Goal: Obtain resource: Obtain resource

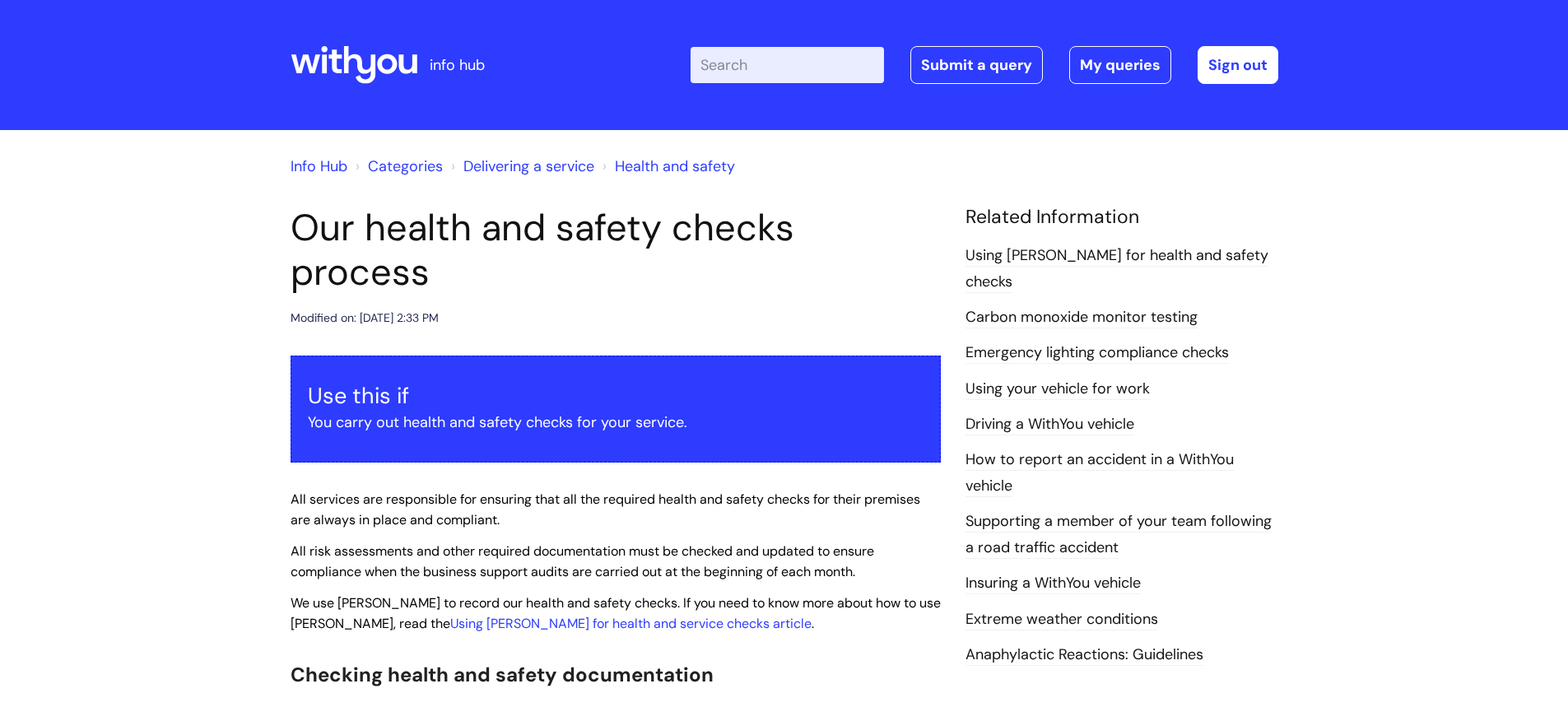
click at [343, 63] on icon at bounding box center [354, 65] width 127 height 39
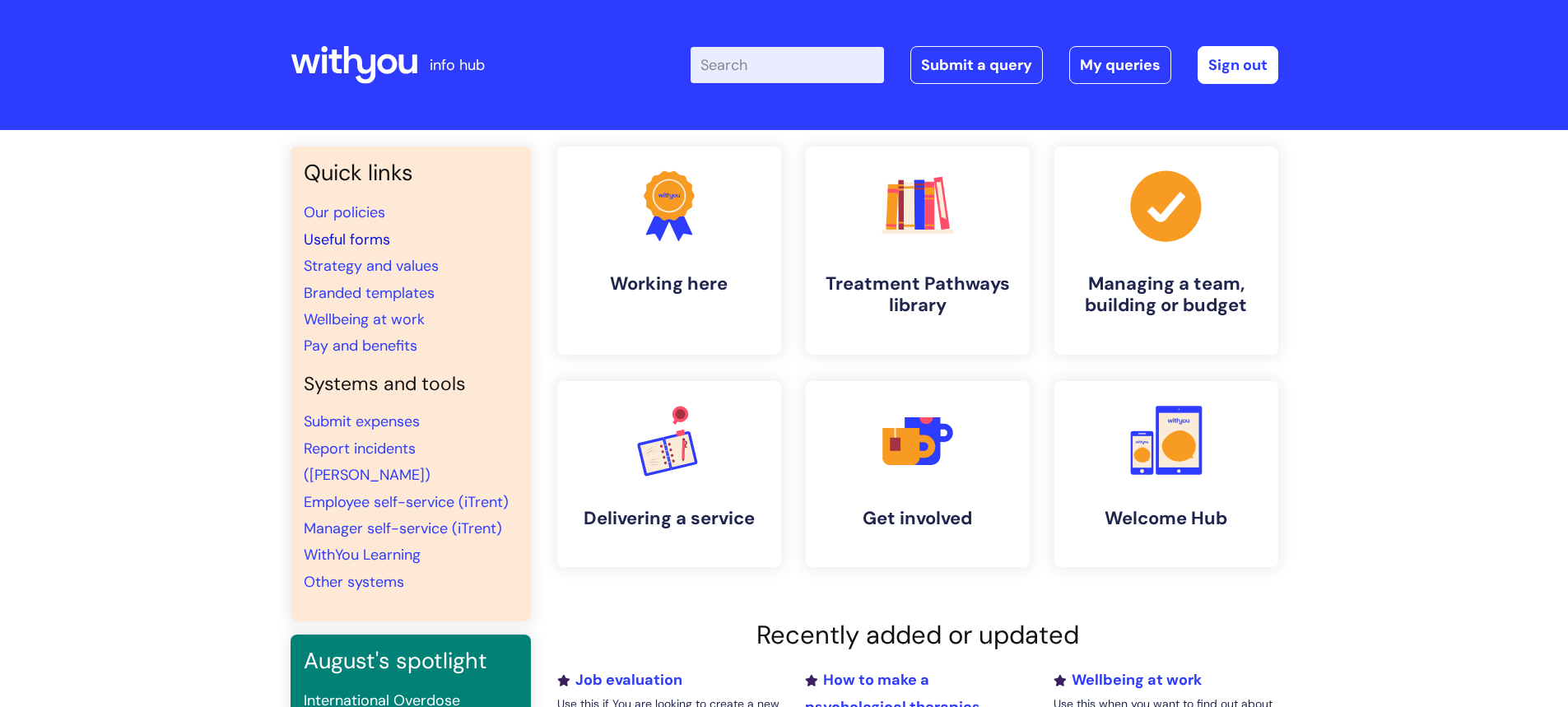
click at [355, 234] on link "Useful forms" at bounding box center [347, 239] width 87 height 20
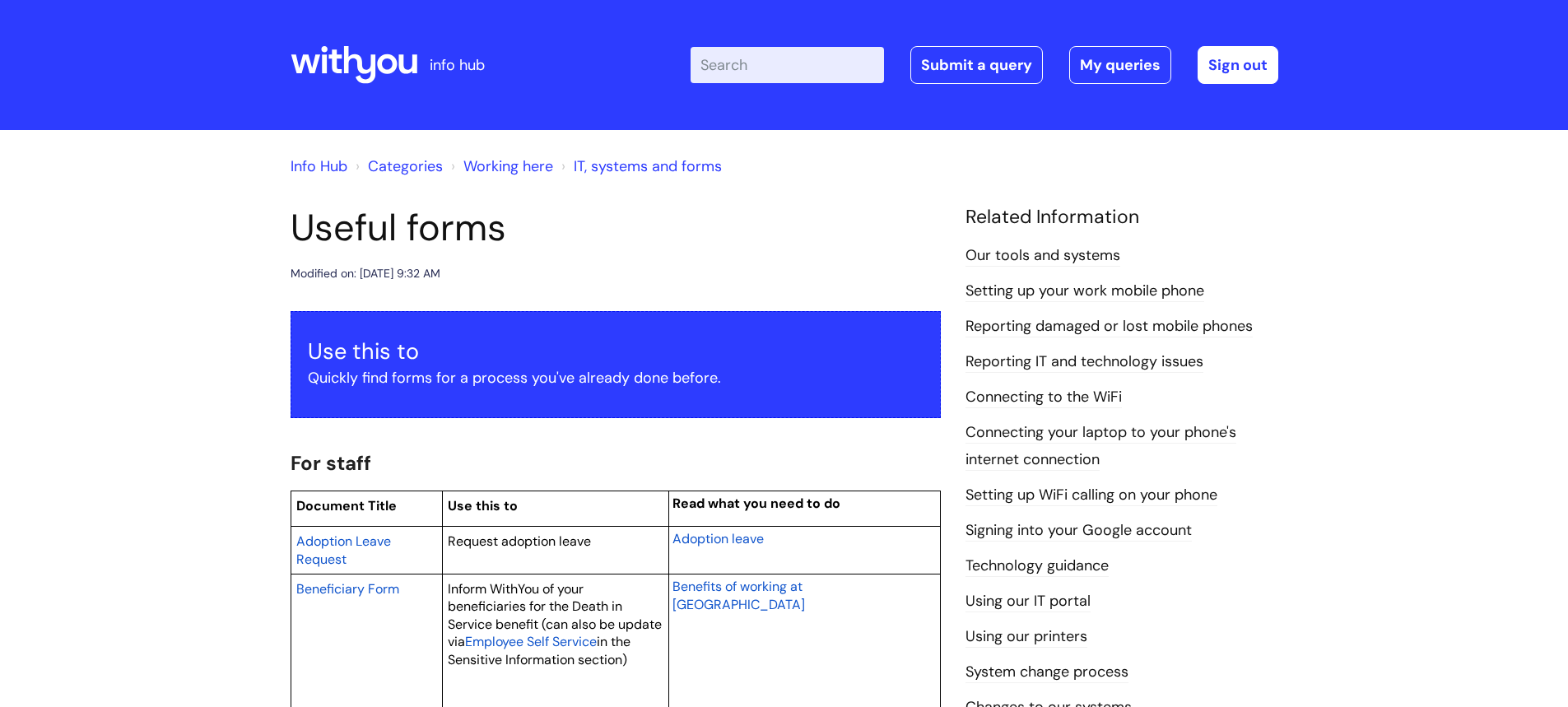
click at [745, 63] on input "Enter your search term here..." at bounding box center [787, 65] width 193 height 36
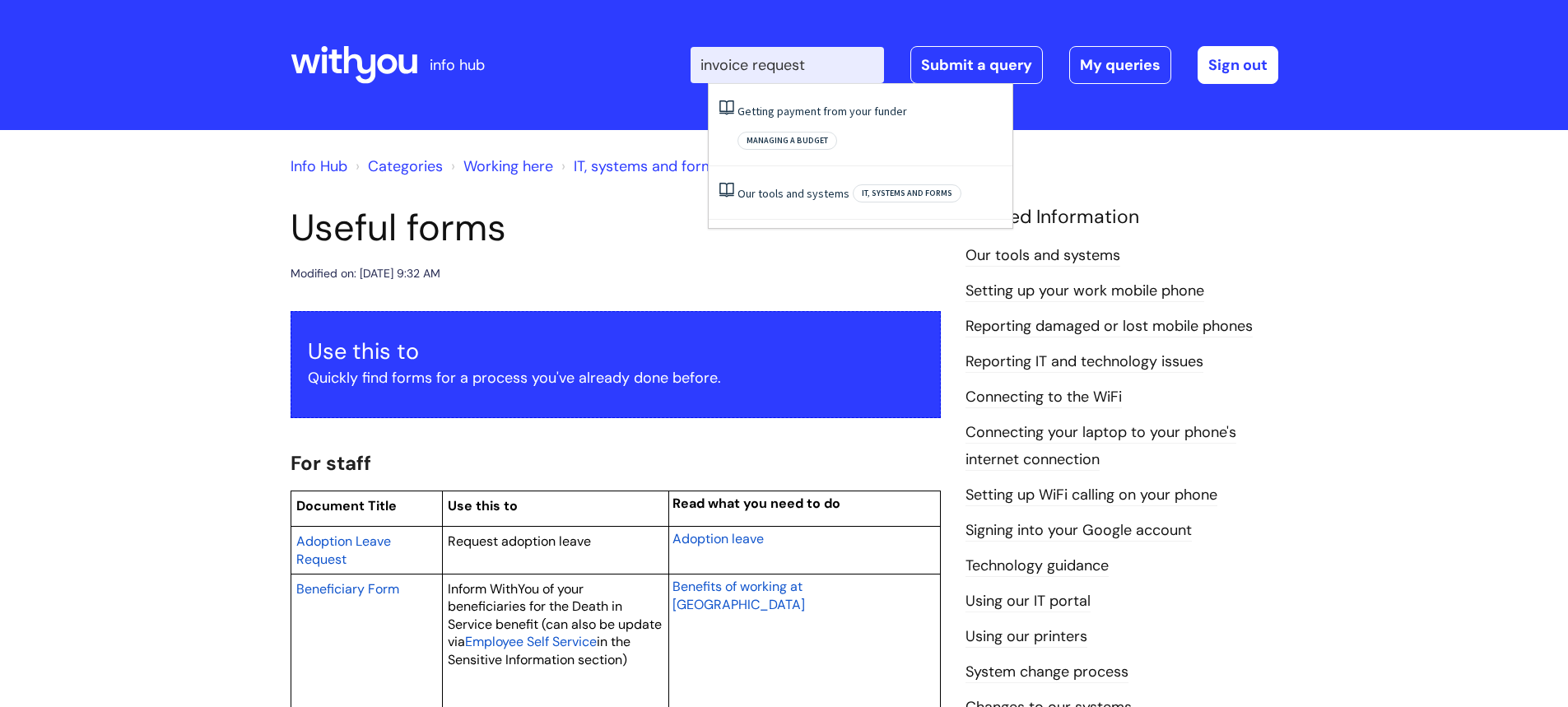
type input "invoice request"
click button "Search" at bounding box center [0, 0] width 0 height 0
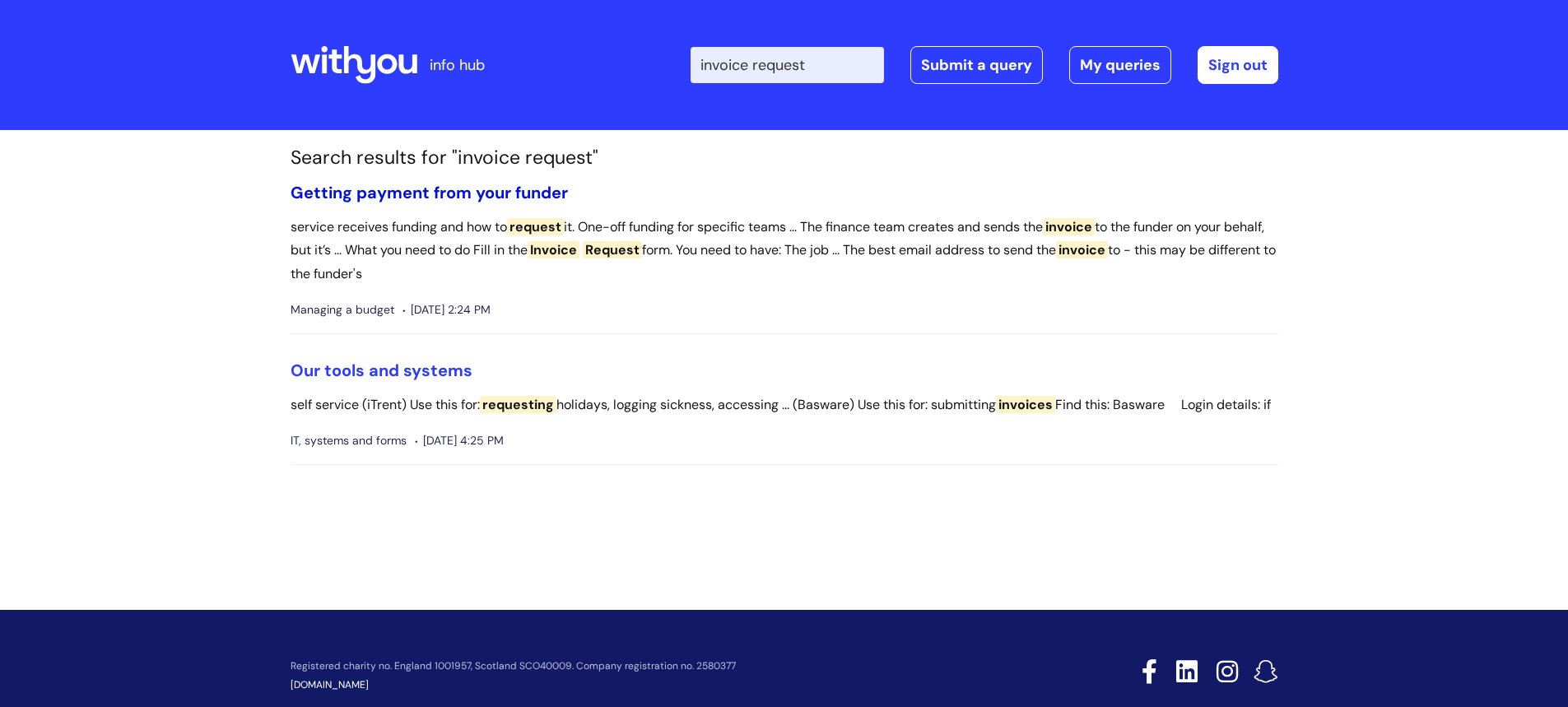
click at [446, 194] on link "Getting payment from your funder" at bounding box center [429, 193] width 278 height 22
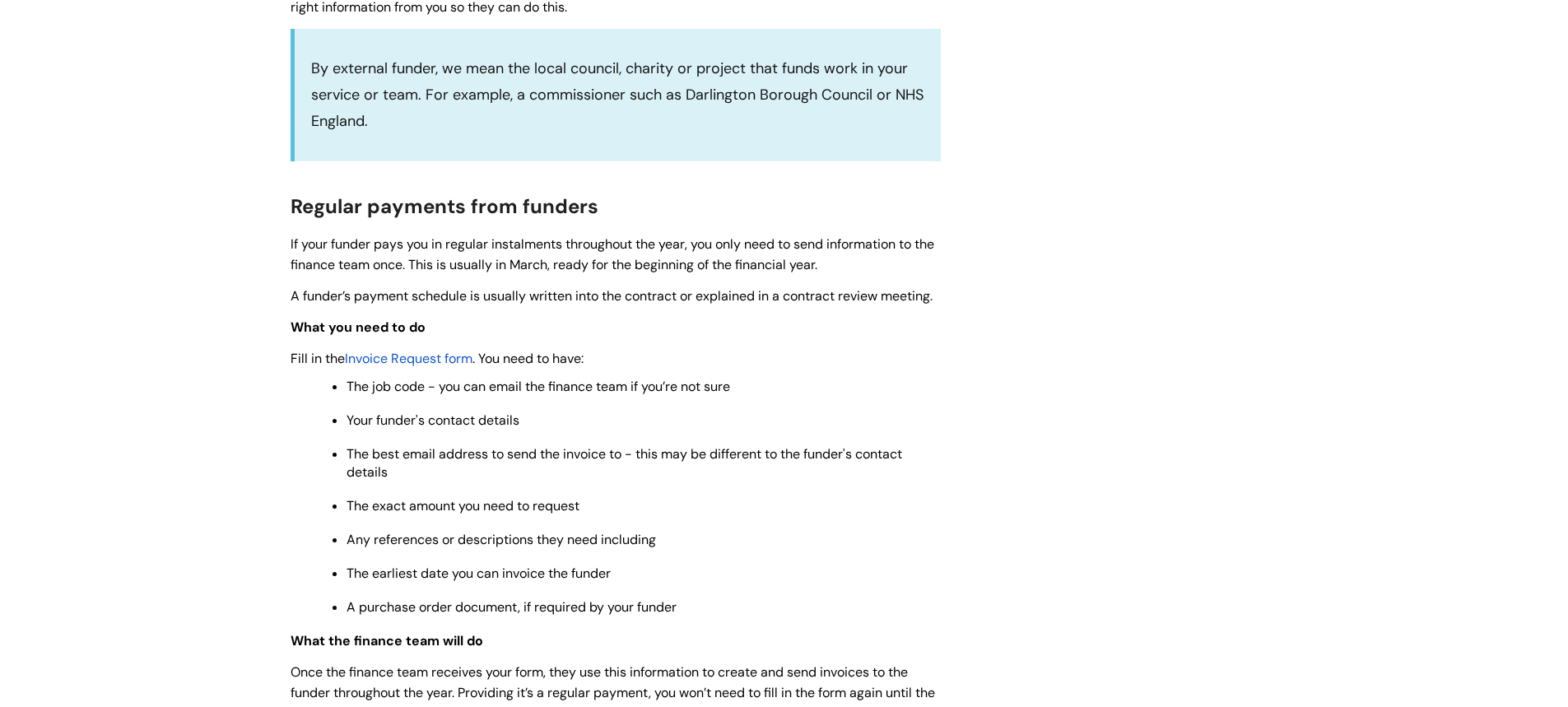
scroll to position [576, 0]
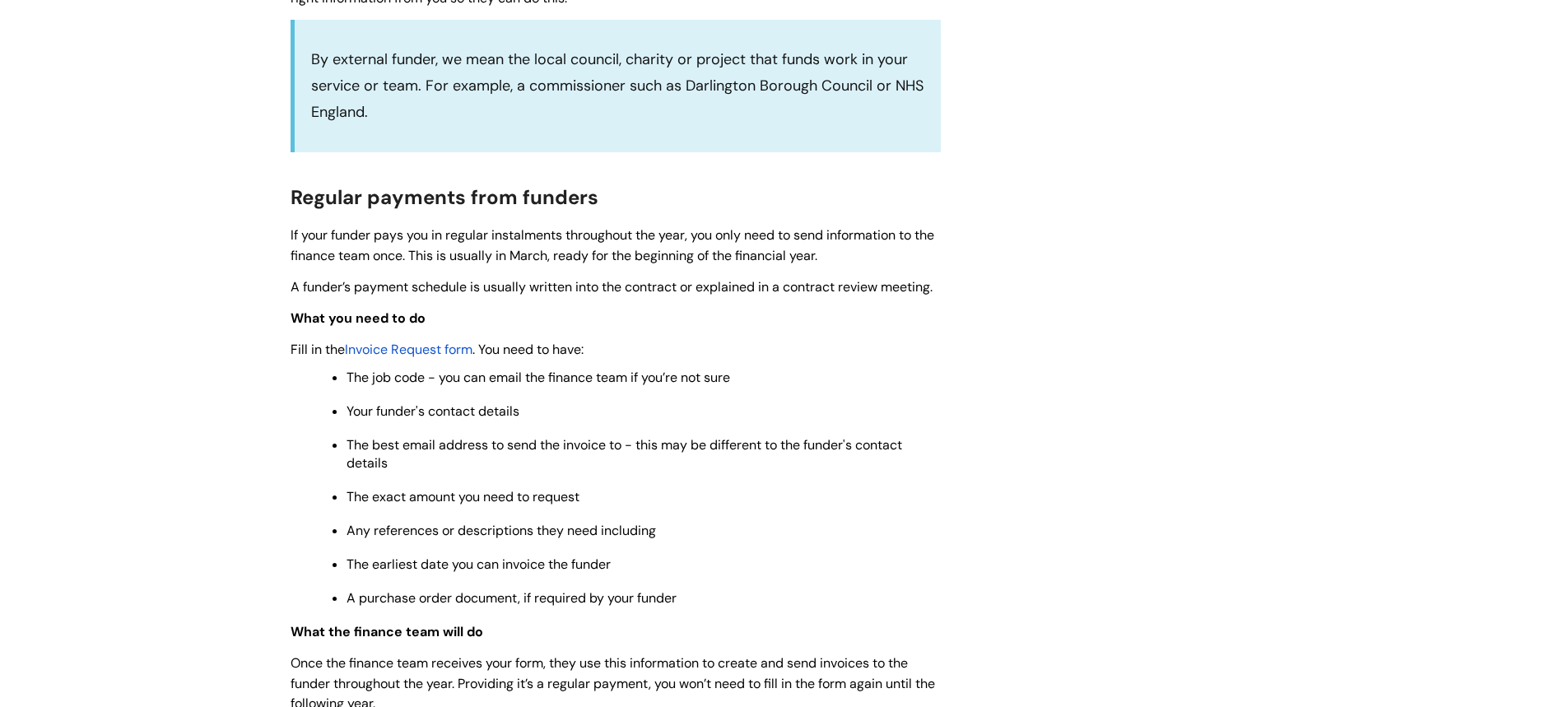
click at [413, 348] on span "Invoice Request form" at bounding box center [409, 350] width 128 height 18
